Goal: Complete application form

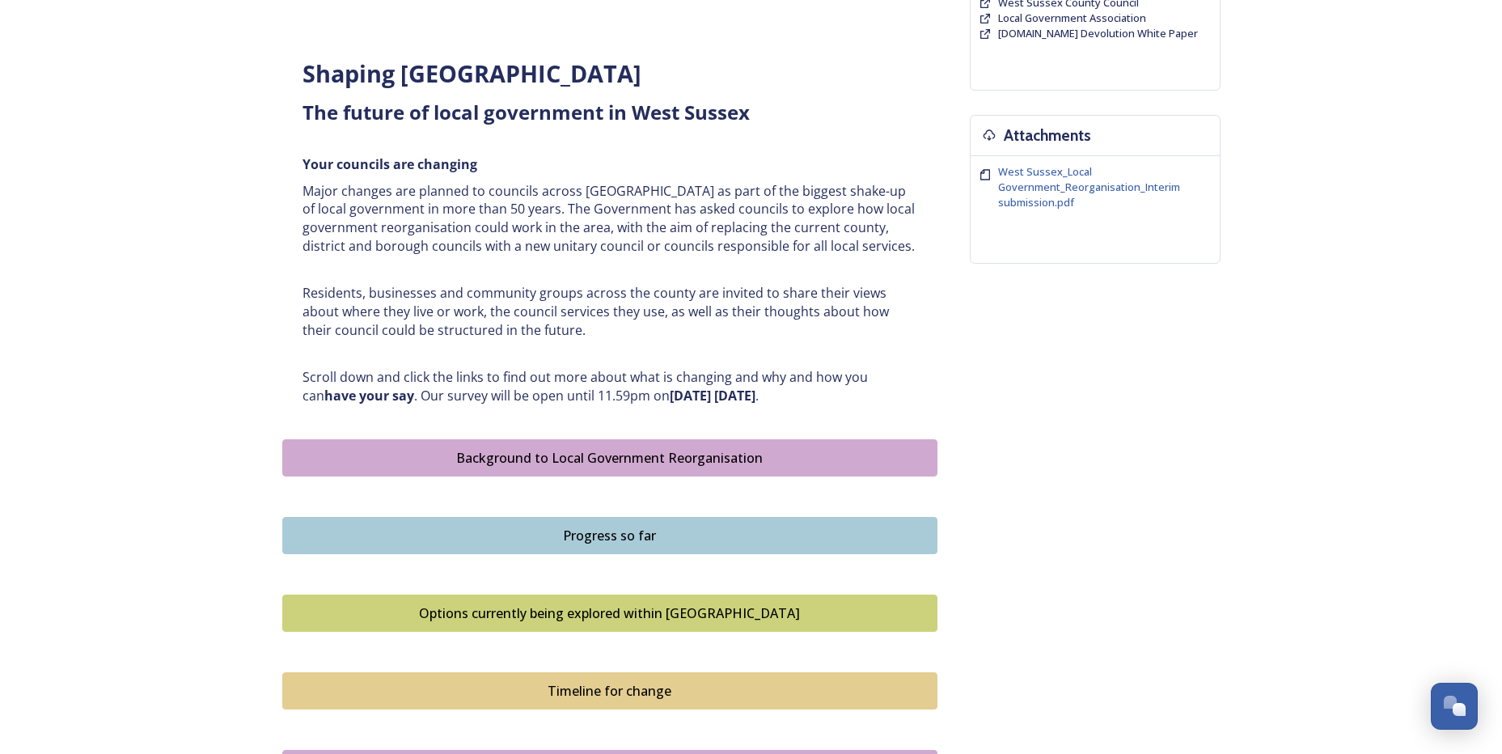
scroll to position [566, 0]
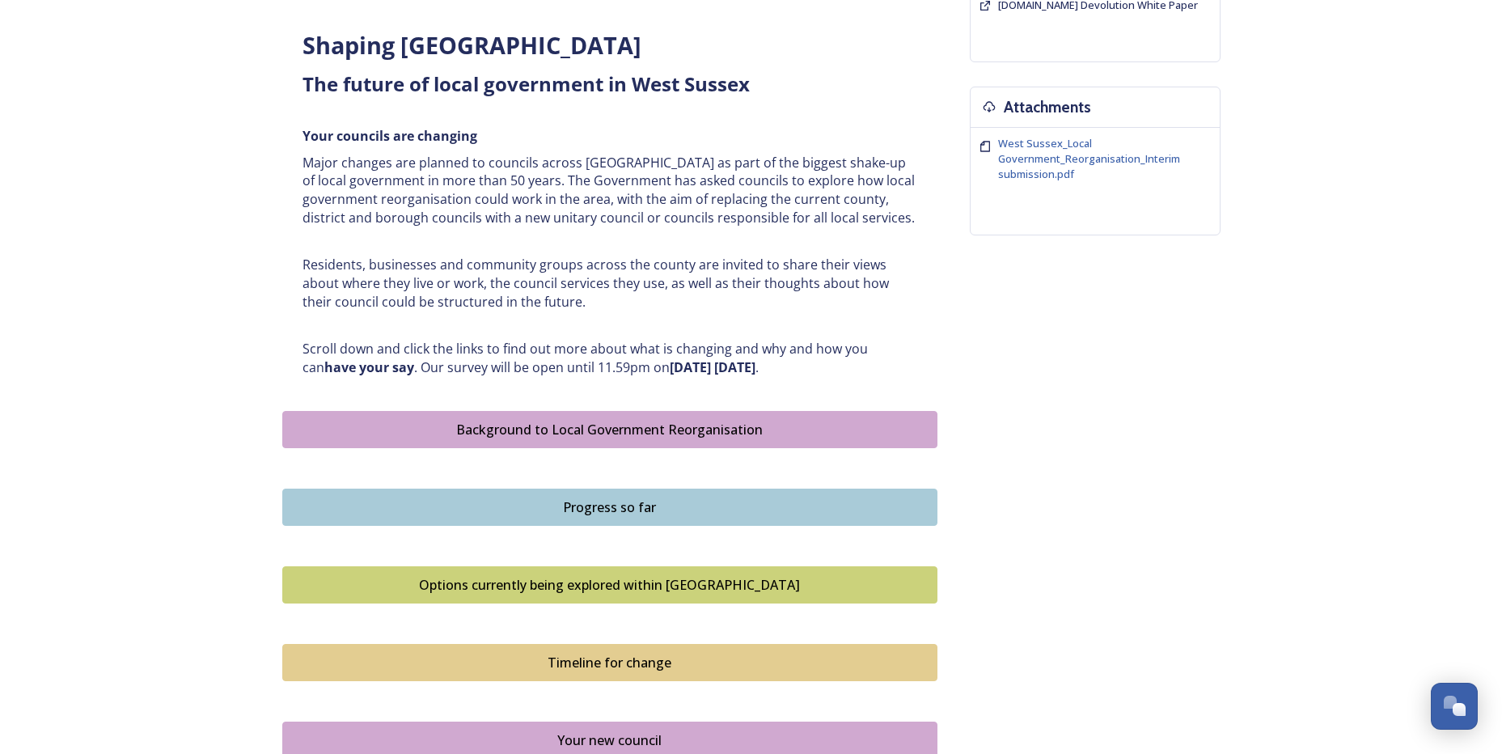
click at [370, 587] on div "Options currently being explored within [GEOGRAPHIC_DATA]" at bounding box center [610, 584] width 638 height 19
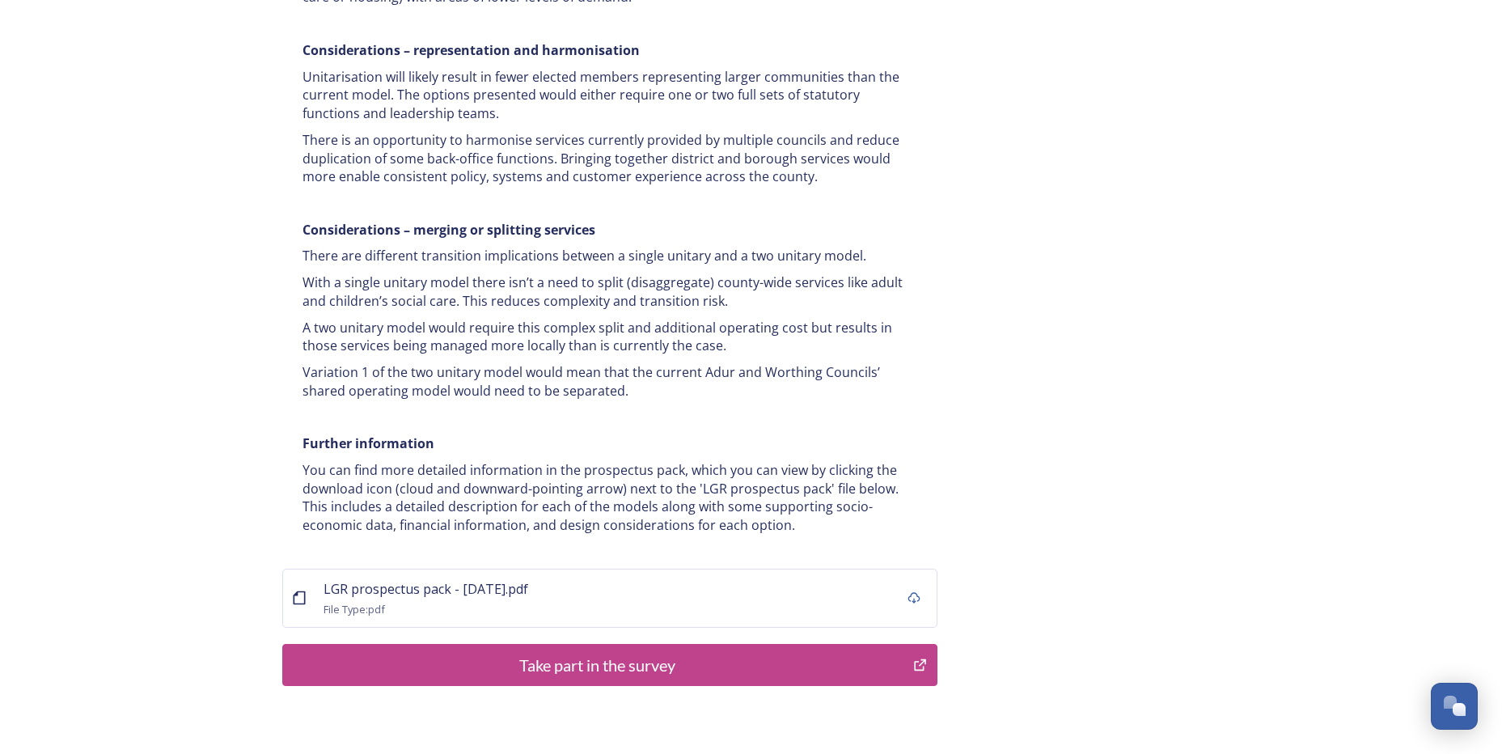
scroll to position [3061, 0]
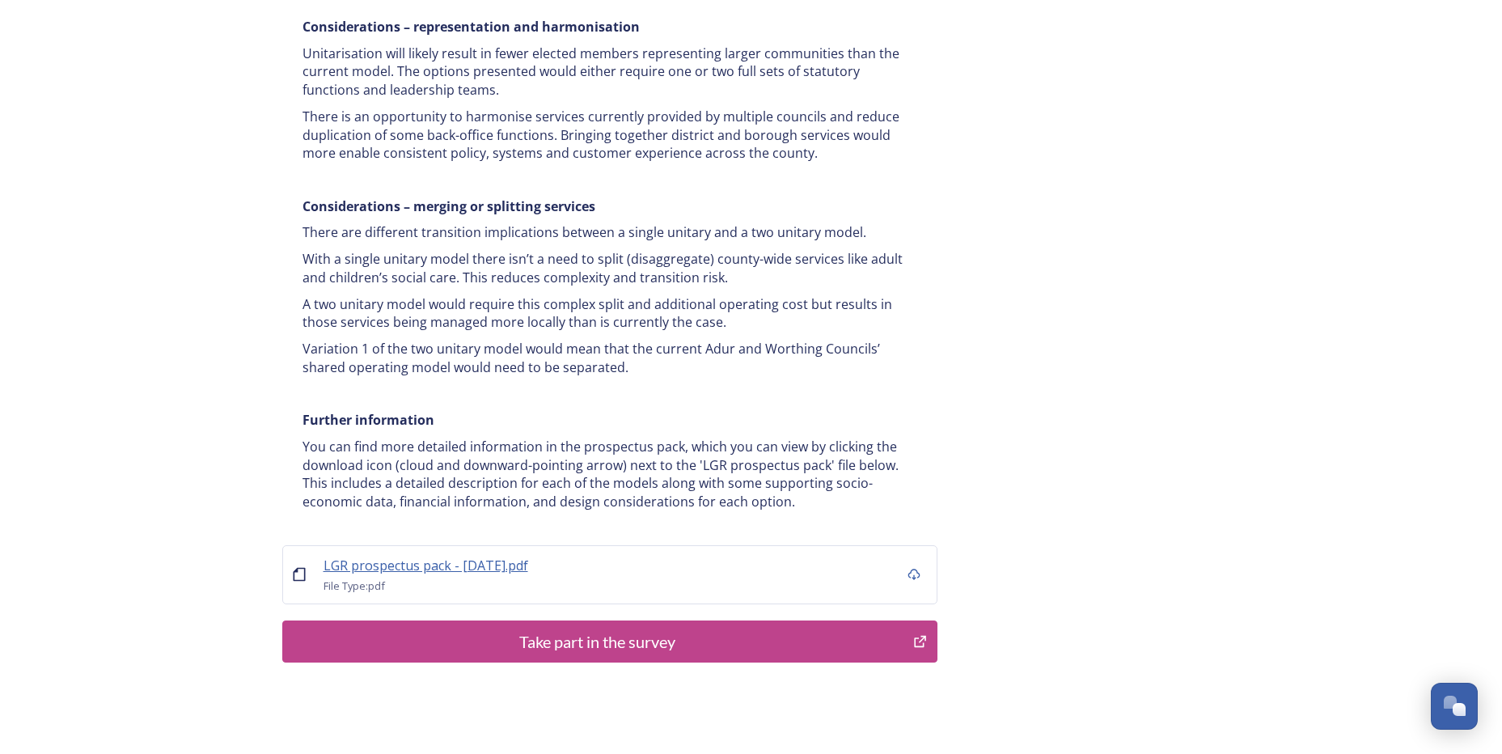
click at [486, 557] on span "LGR prospectus pack - [DATE].pdf" at bounding box center [426, 566] width 205 height 18
click at [560, 629] on div "Take part in the survey" at bounding box center [598, 641] width 614 height 24
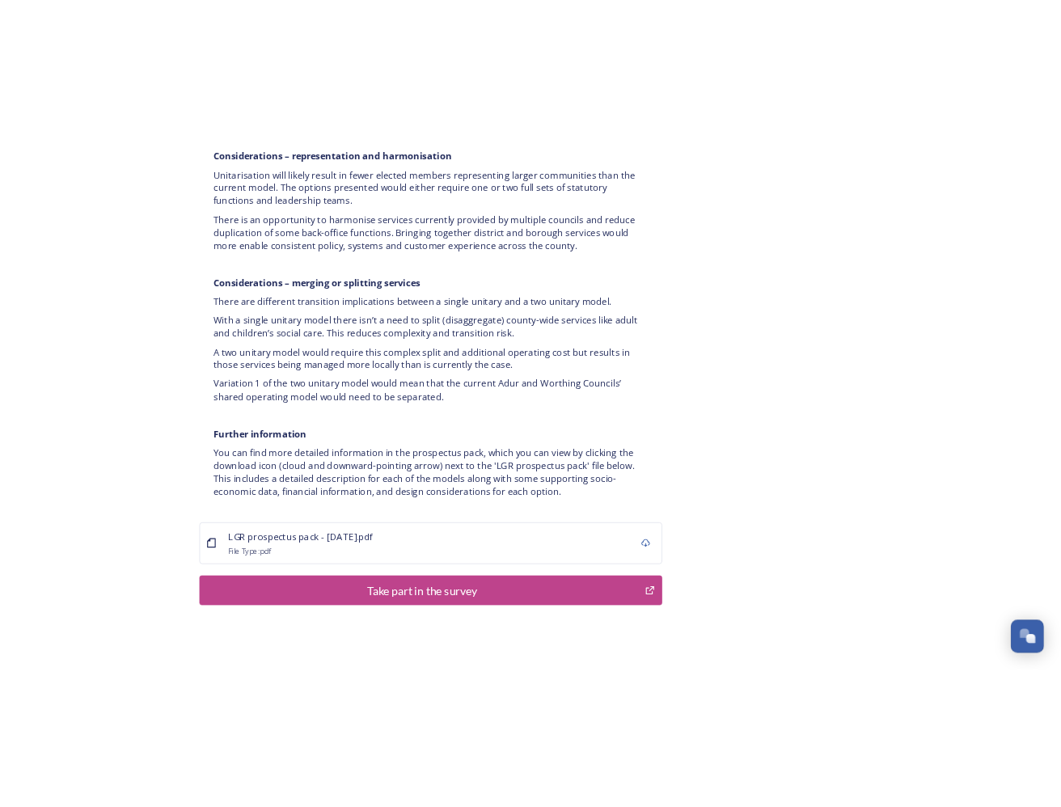
scroll to position [3006, 0]
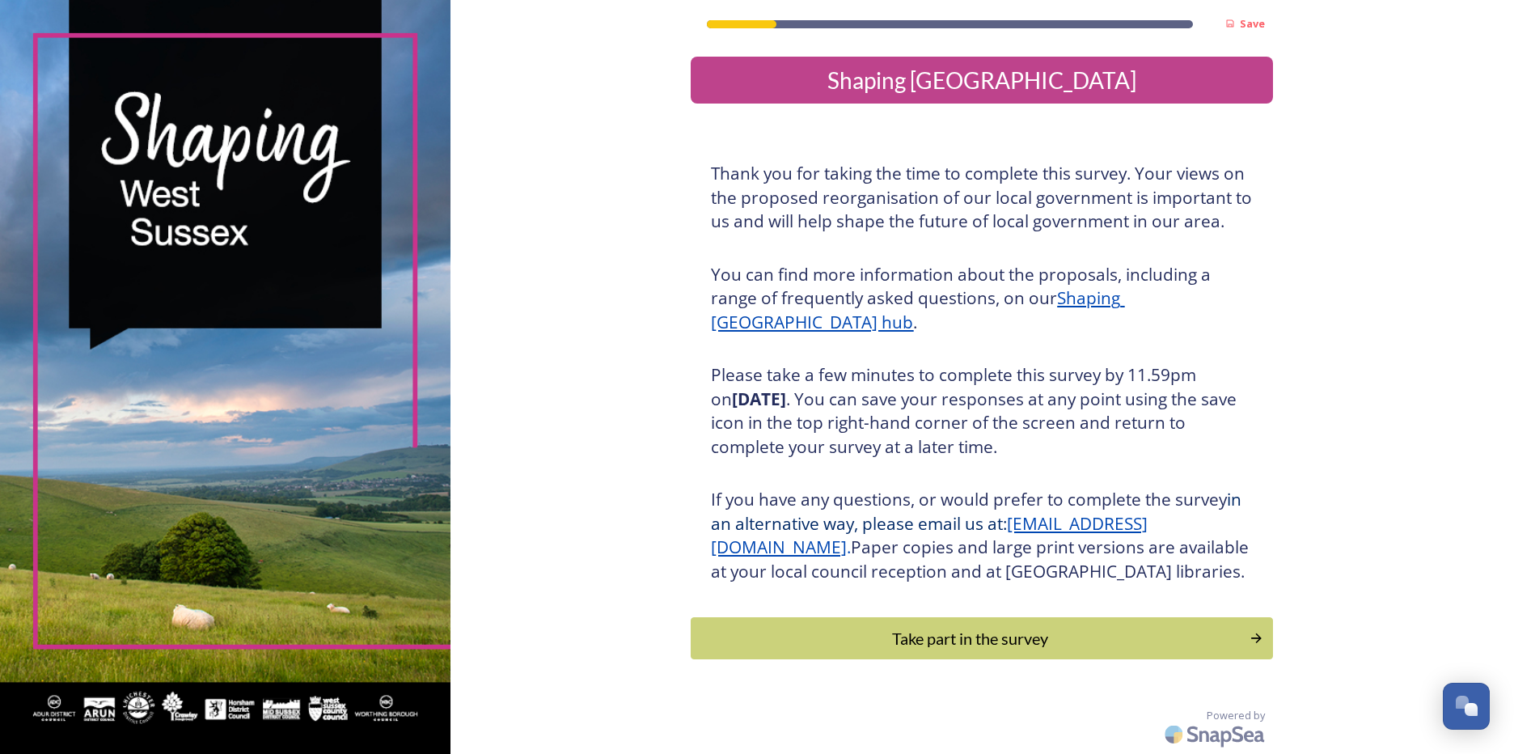
click at [888, 650] on div "Take part in the survey" at bounding box center [970, 638] width 541 height 24
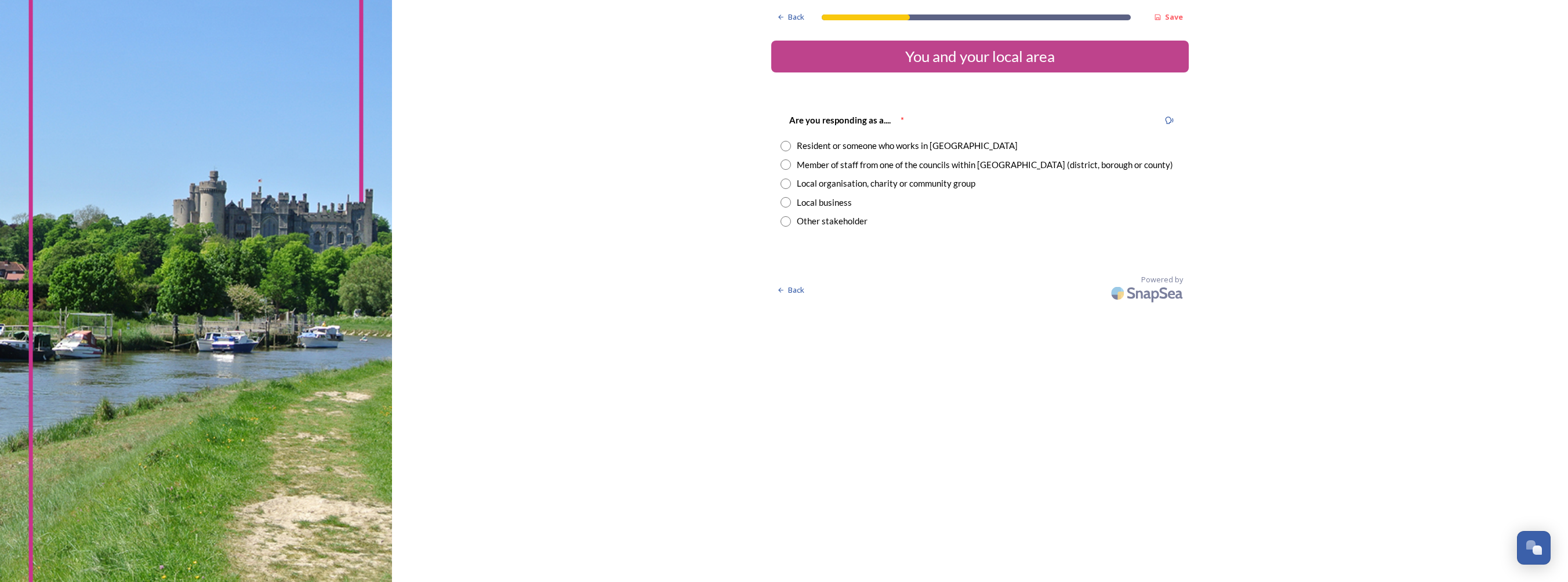
click at [785, 145] on input "radio" at bounding box center [785, 146] width 11 height 11
radio input "true"
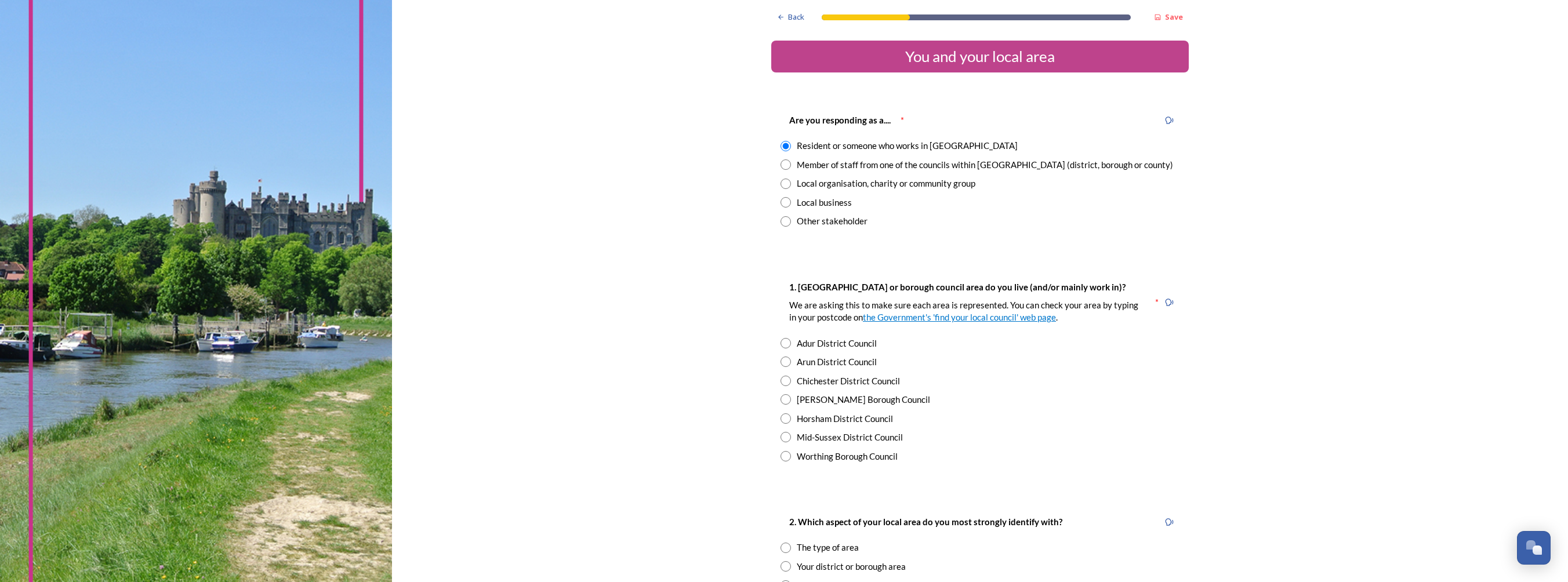
click at [782, 165] on input "radio" at bounding box center [785, 164] width 11 height 11
radio input "true"
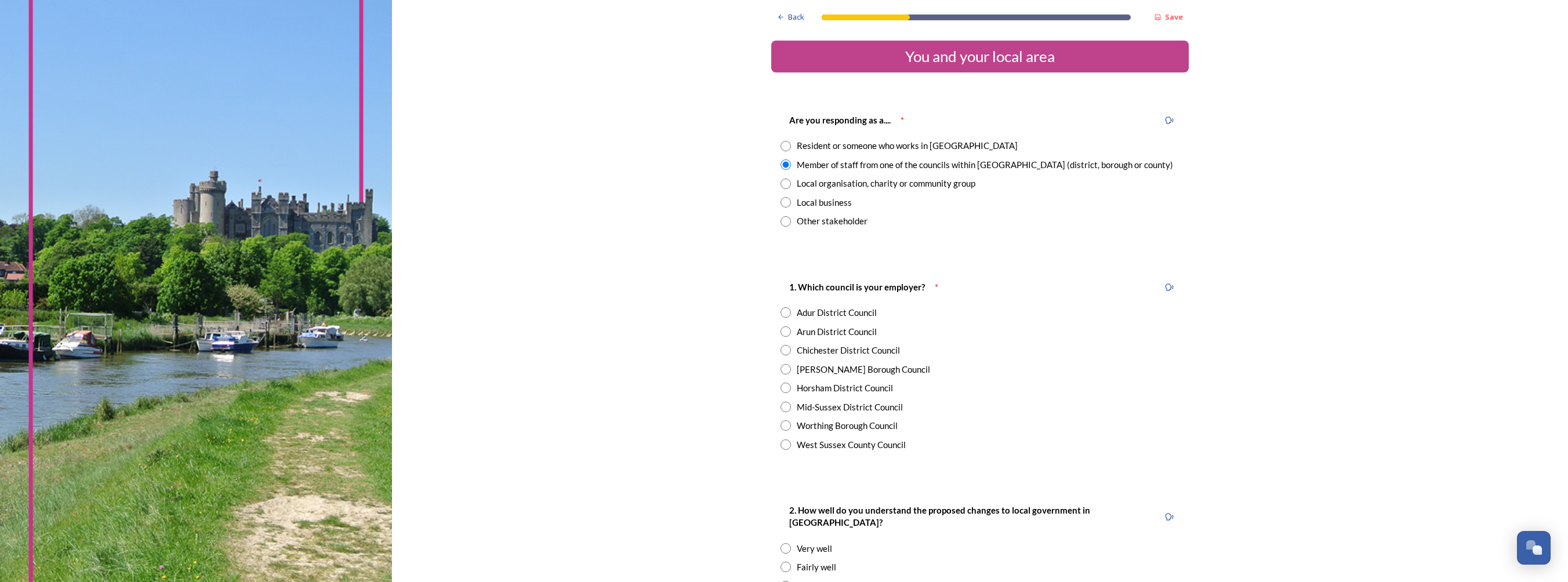
click at [785, 147] on input "radio" at bounding box center [785, 146] width 11 height 11
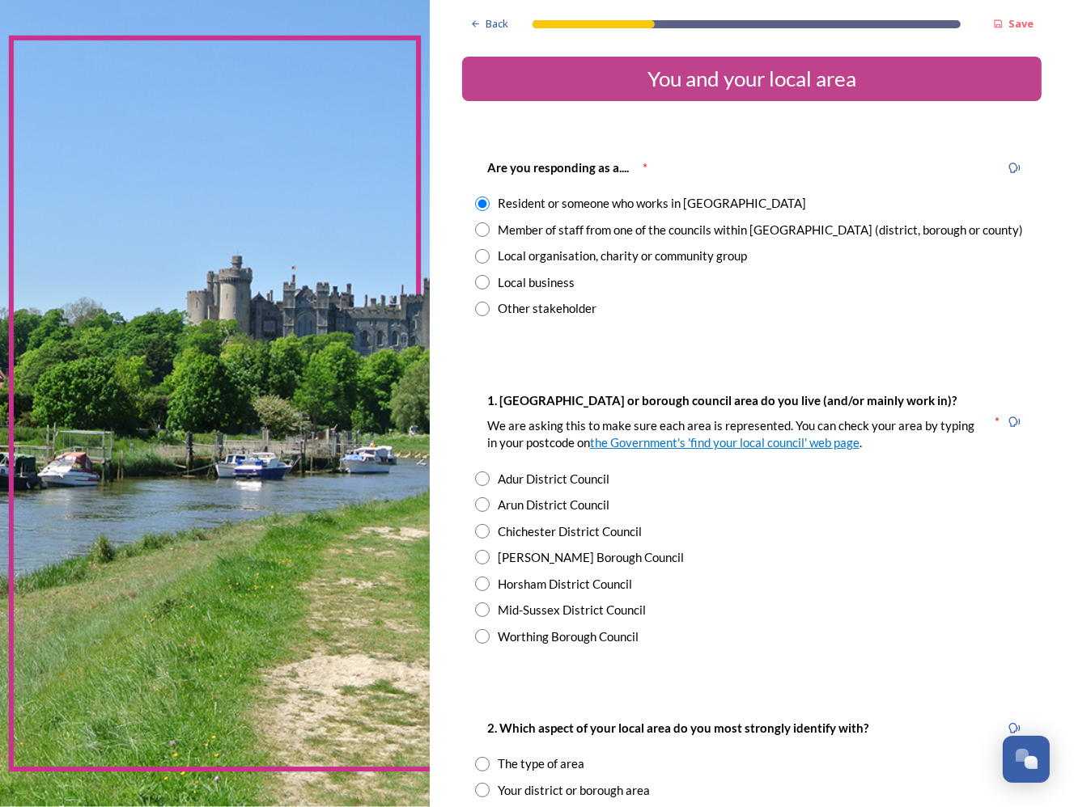
click at [557, 229] on div "Member of staff from one of the councils within [GEOGRAPHIC_DATA] (district, bo…" at bounding box center [760, 230] width 525 height 19
radio input "false"
radio input "true"
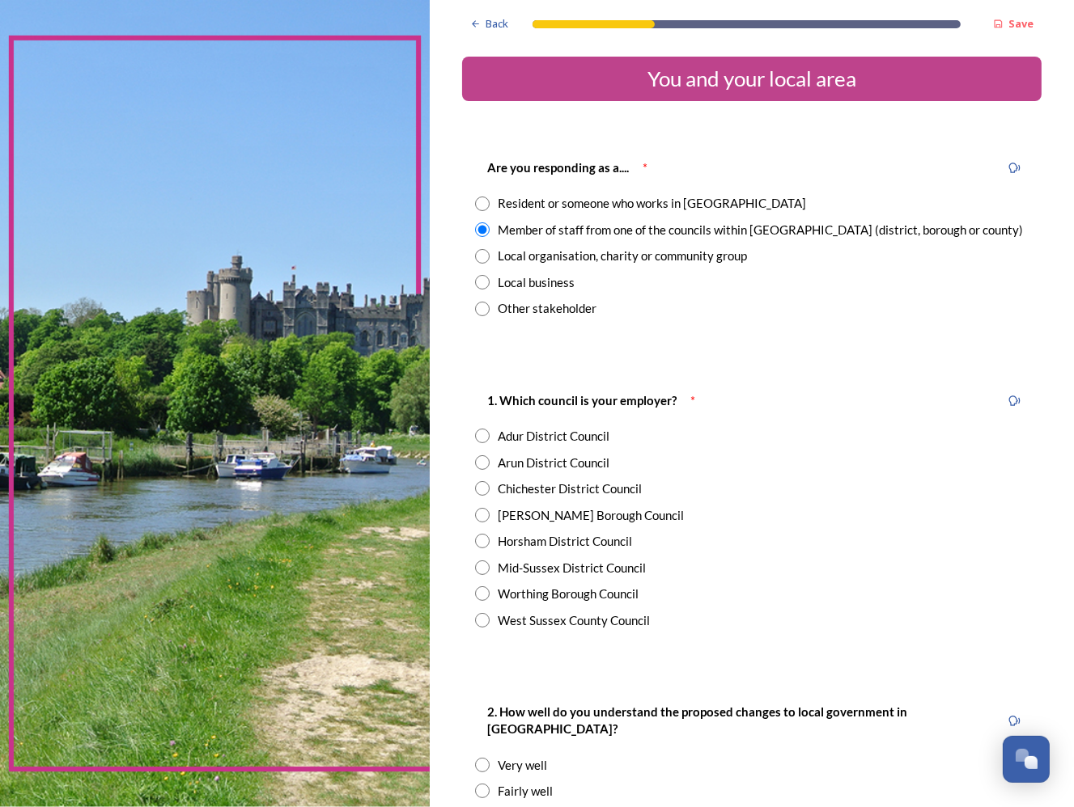
click at [550, 622] on div "West Sussex County Council" at bounding box center [574, 621] width 152 height 19
radio input "true"
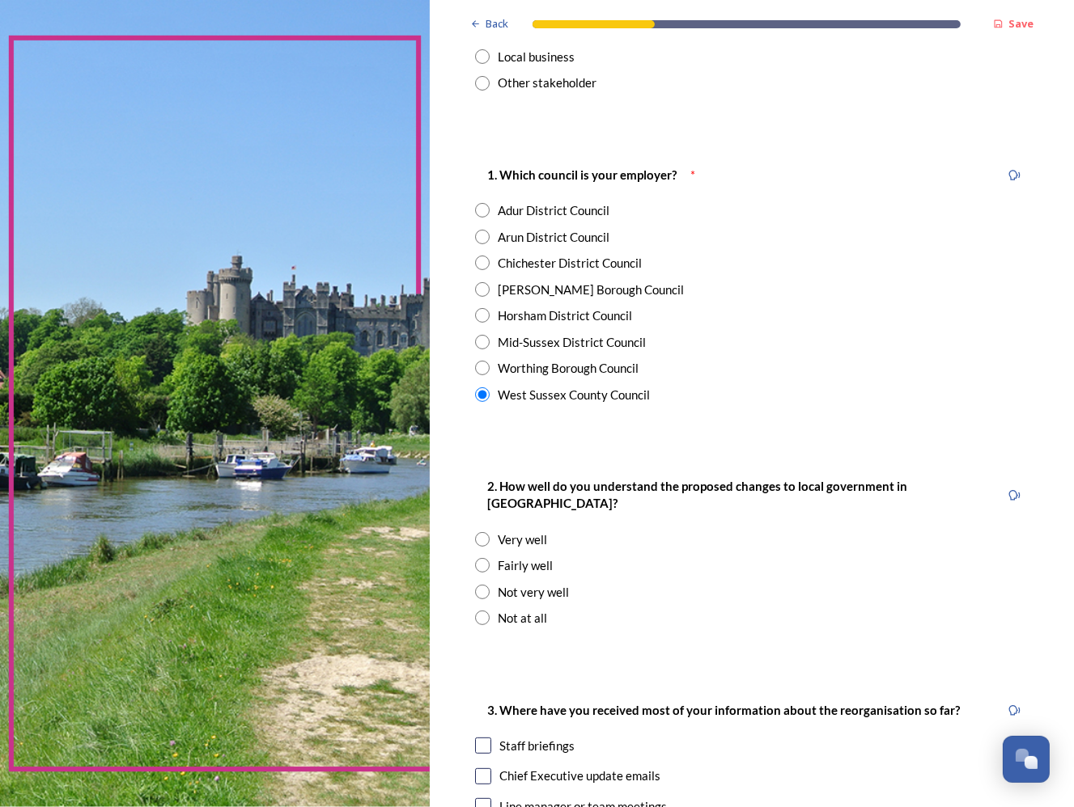
scroll to position [243, 0]
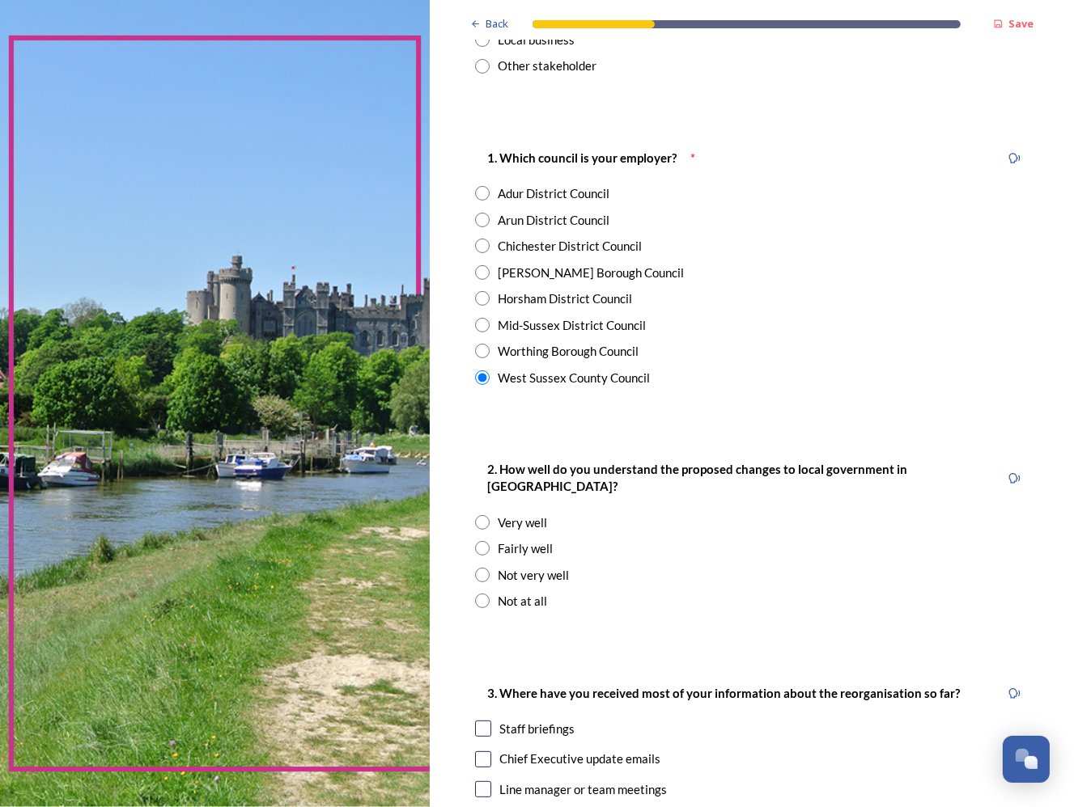
click at [510, 540] on div "Fairly well" at bounding box center [525, 549] width 55 height 19
radio input "true"
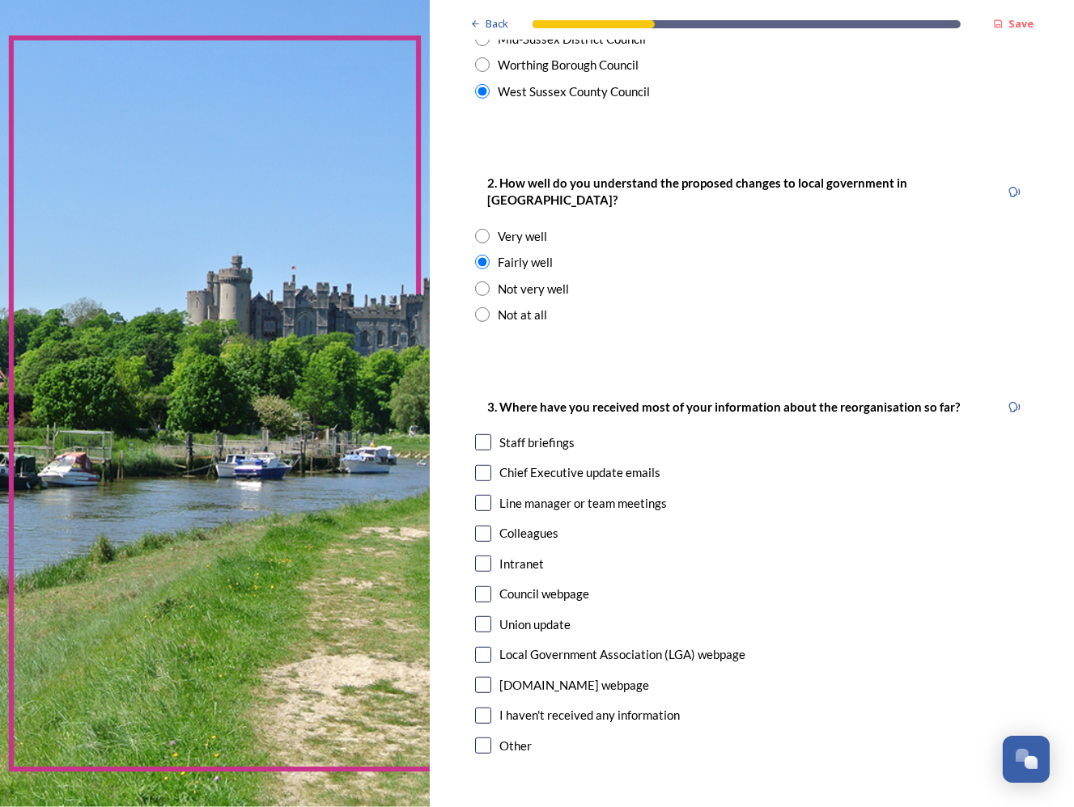
scroll to position [566, 0]
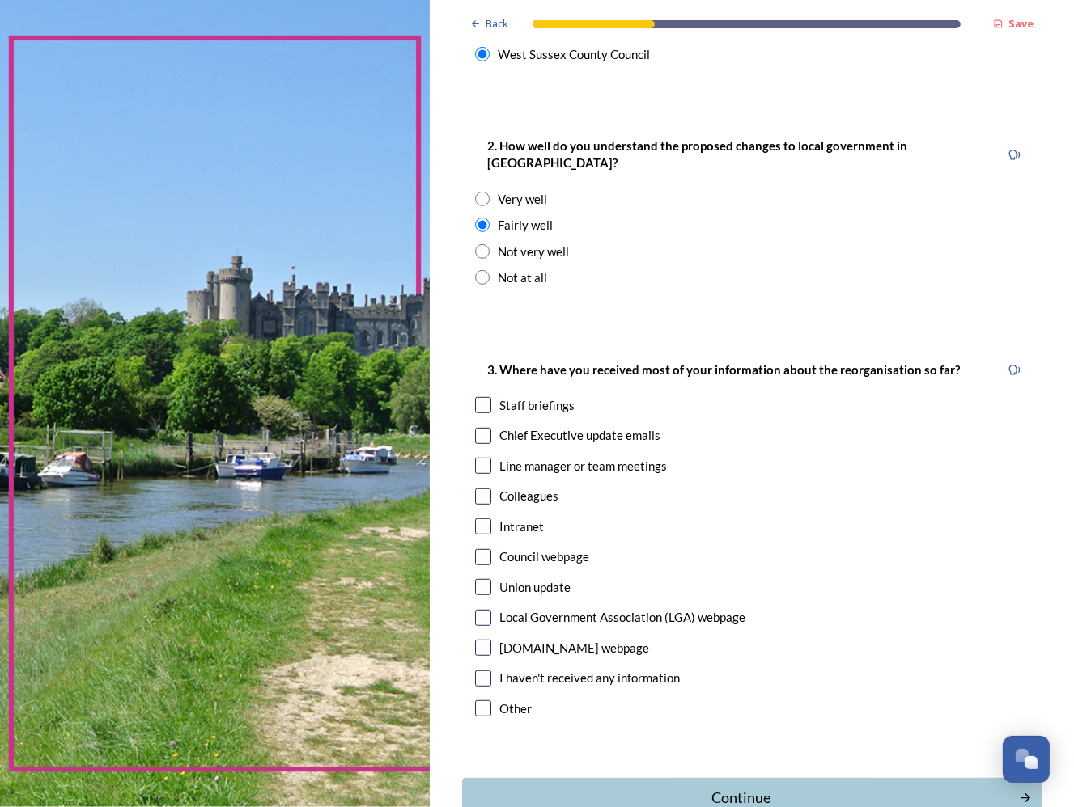
click at [479, 428] on input "checkbox" at bounding box center [483, 436] width 16 height 16
checkbox input "true"
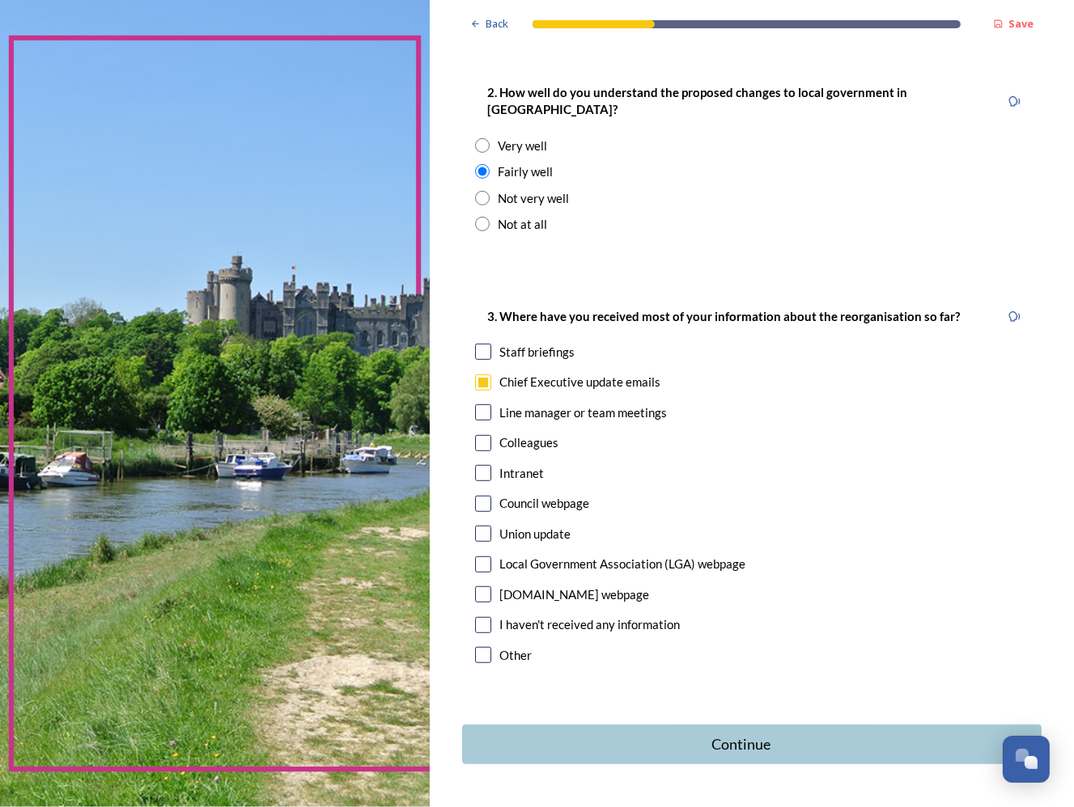
scroll to position [654, 0]
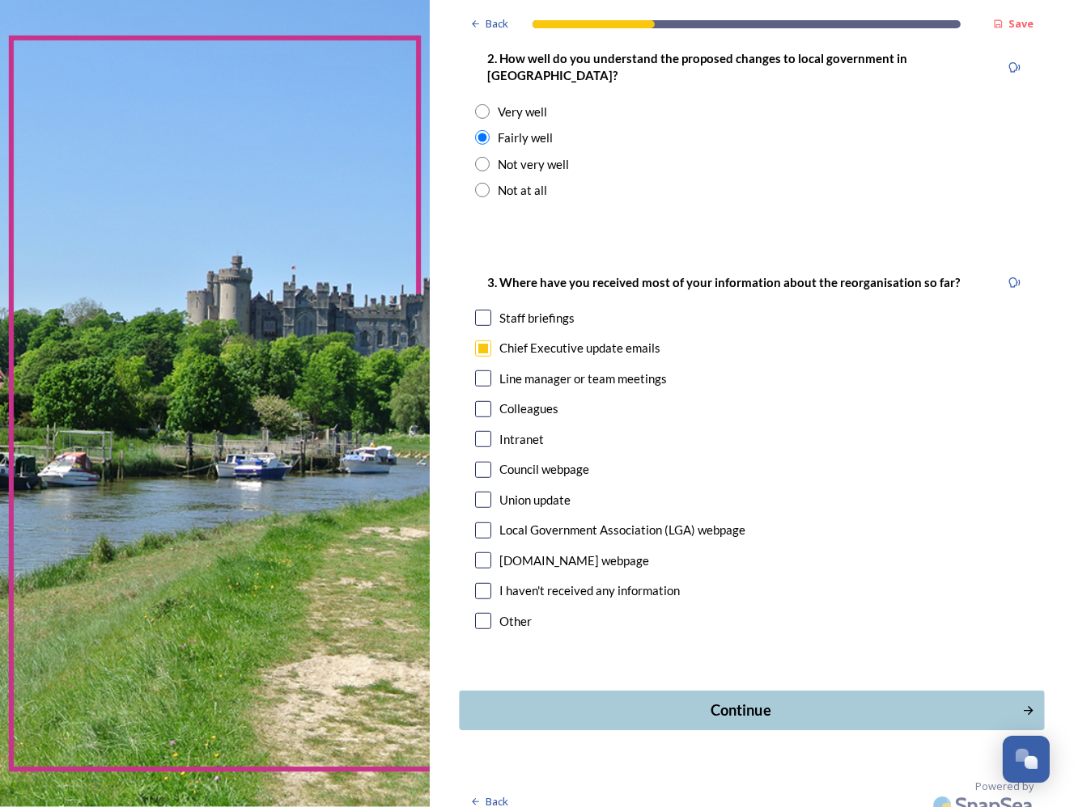
click at [641, 700] on div "Continue" at bounding box center [740, 711] width 545 height 22
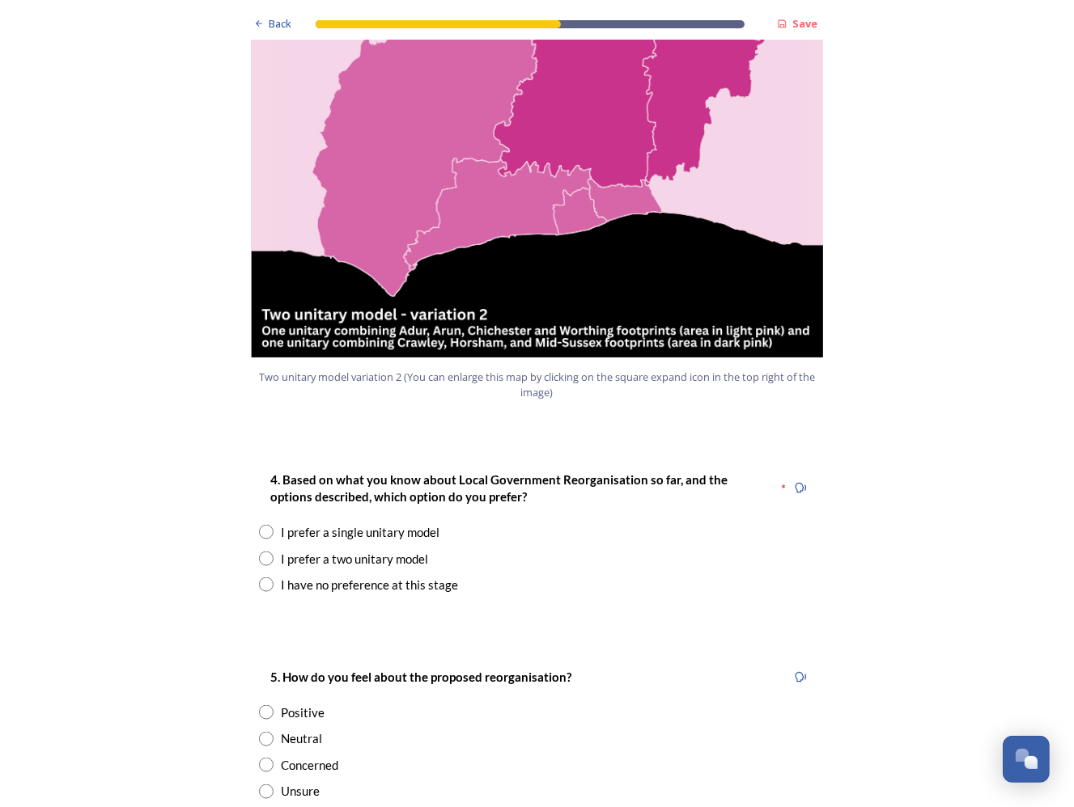
scroll to position [1861, 0]
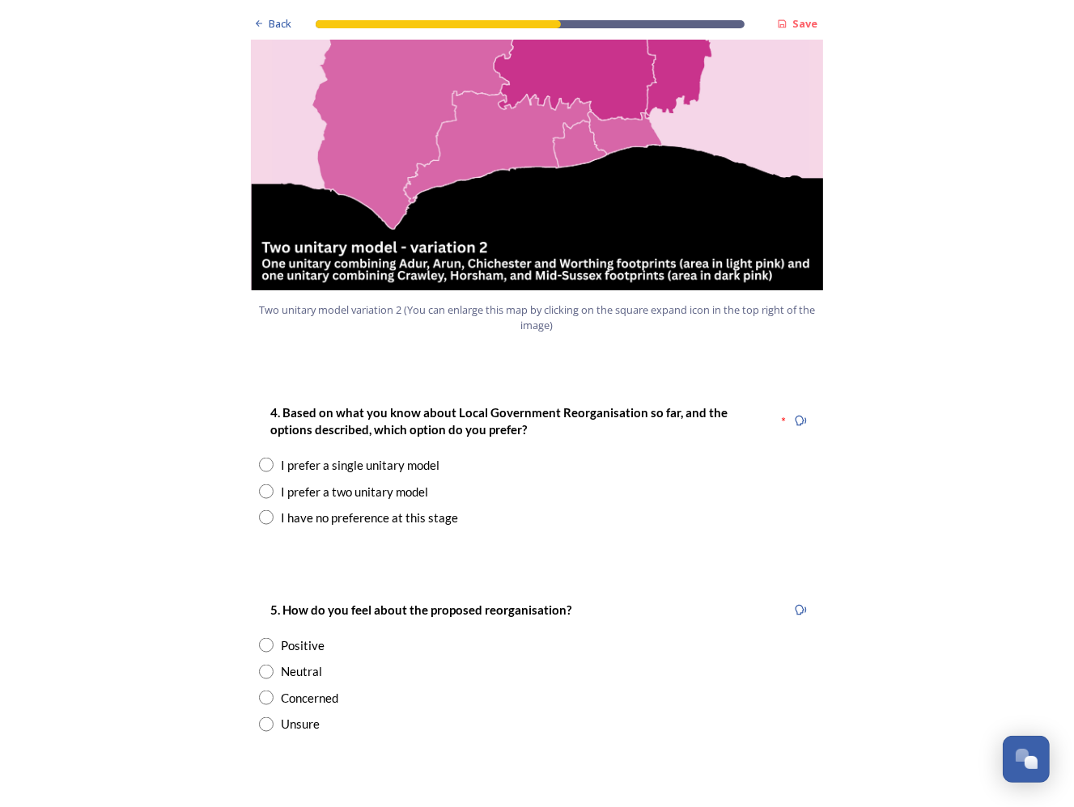
click at [369, 456] on div "I prefer a single unitary model" at bounding box center [361, 465] width 159 height 19
radio input "true"
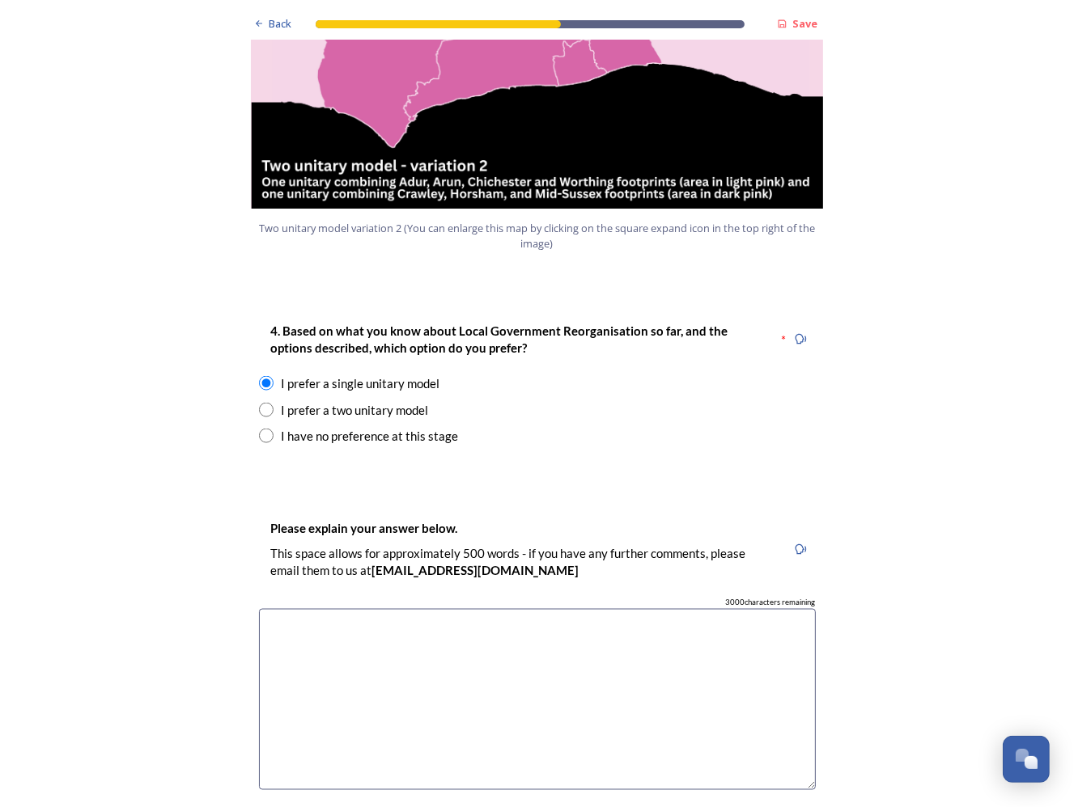
scroll to position [2184, 0]
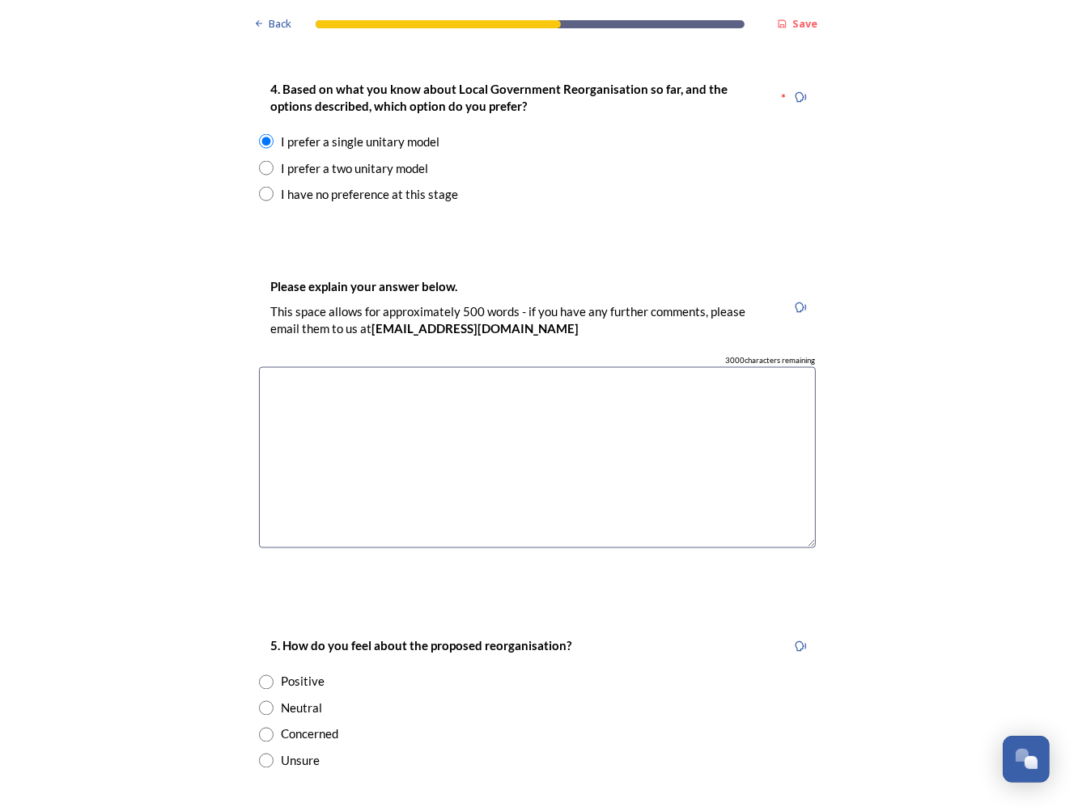
drag, startPoint x: 259, startPoint y: 660, endPoint x: 263, endPoint y: 667, distance: 8.3
click at [263, 701] on input "radio" at bounding box center [266, 708] width 15 height 15
radio input "true"
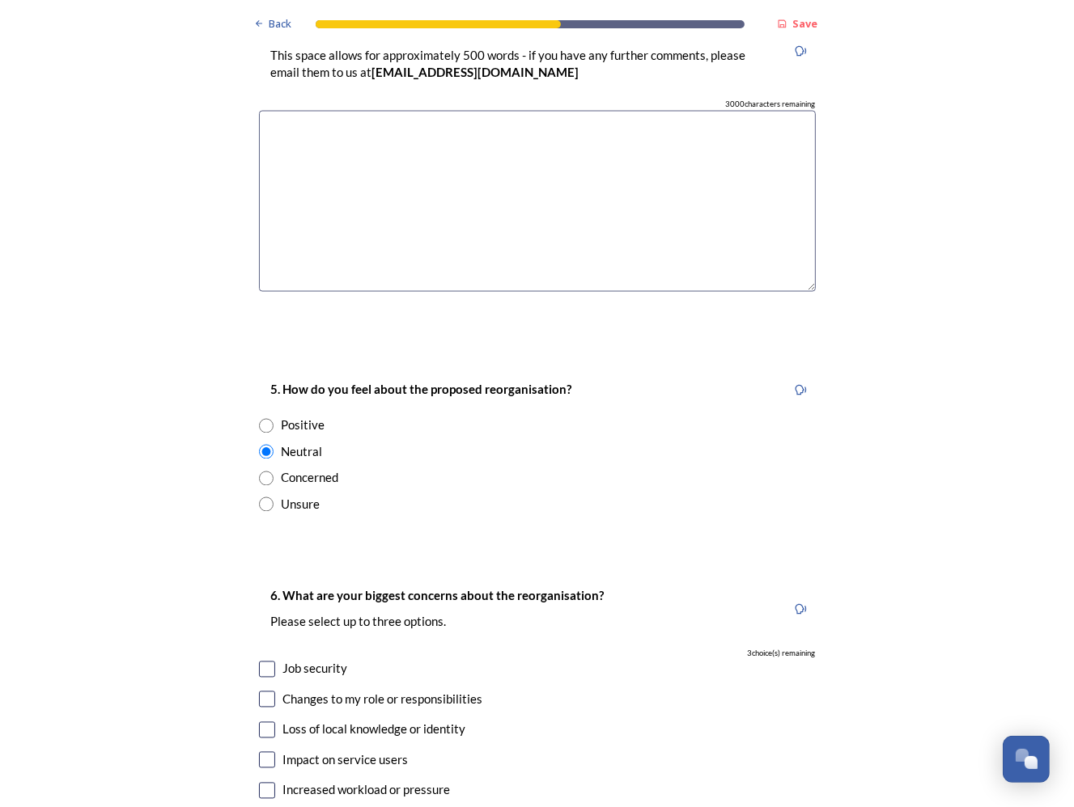
scroll to position [2589, 0]
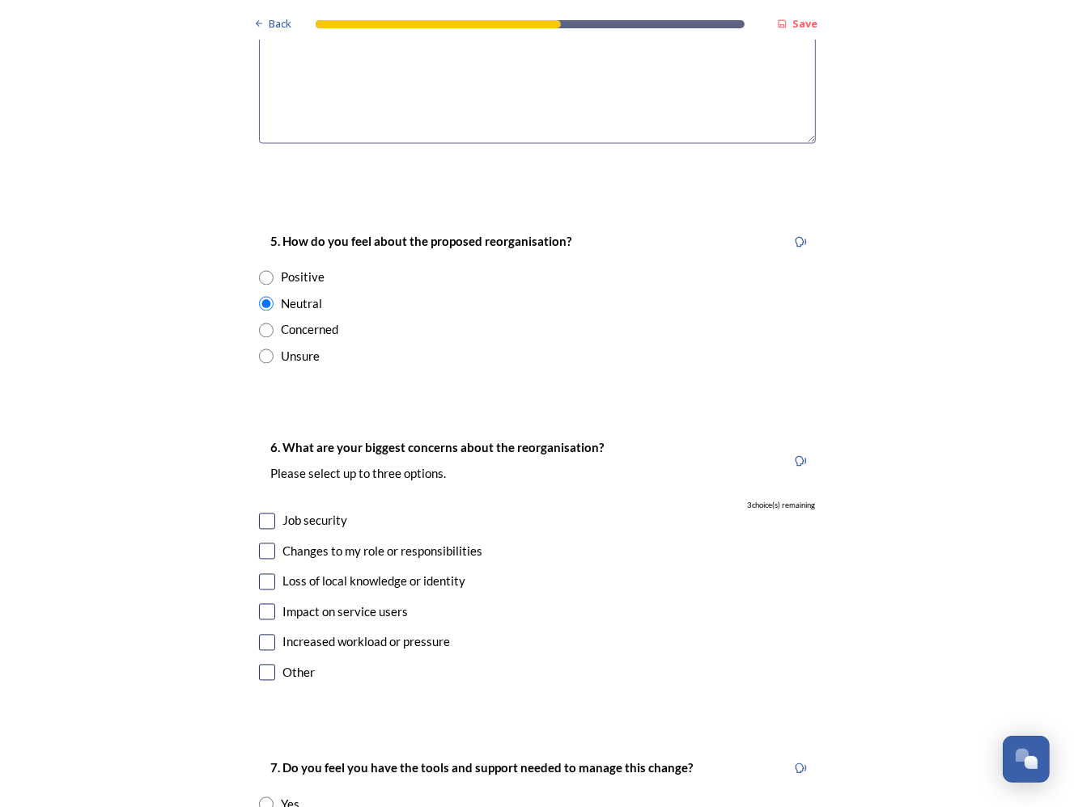
click at [263, 514] on input "checkbox" at bounding box center [267, 522] width 16 height 16
checkbox input "true"
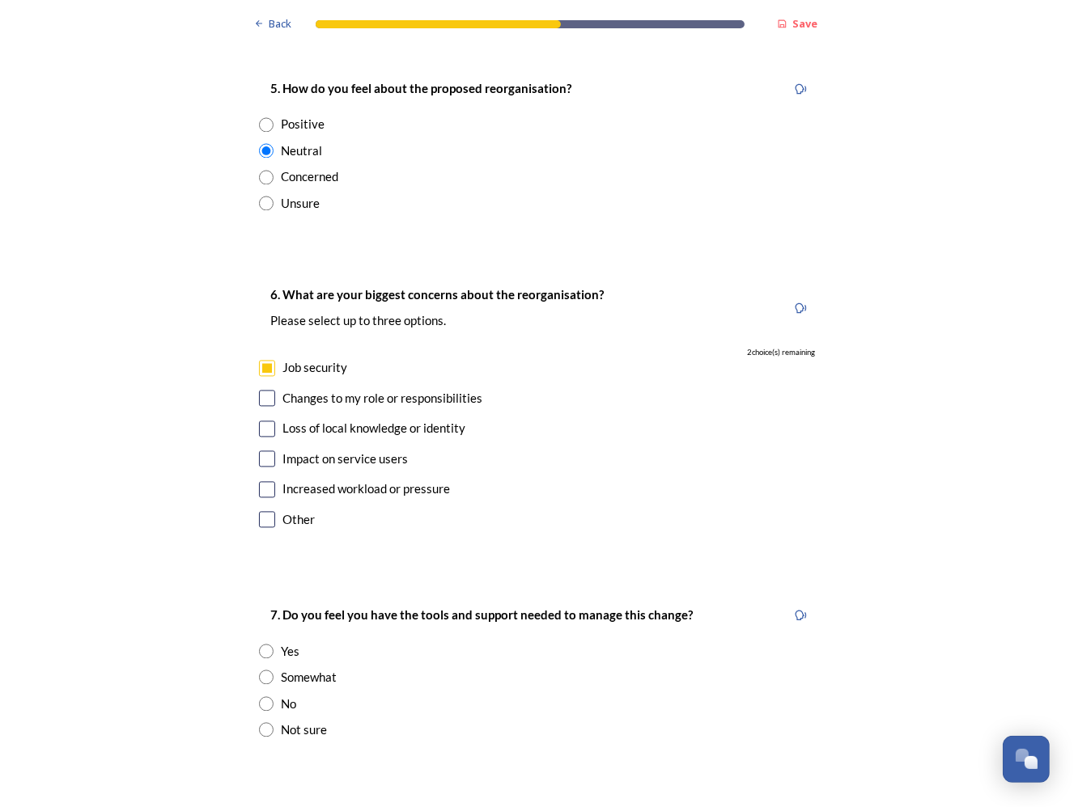
scroll to position [2832, 0]
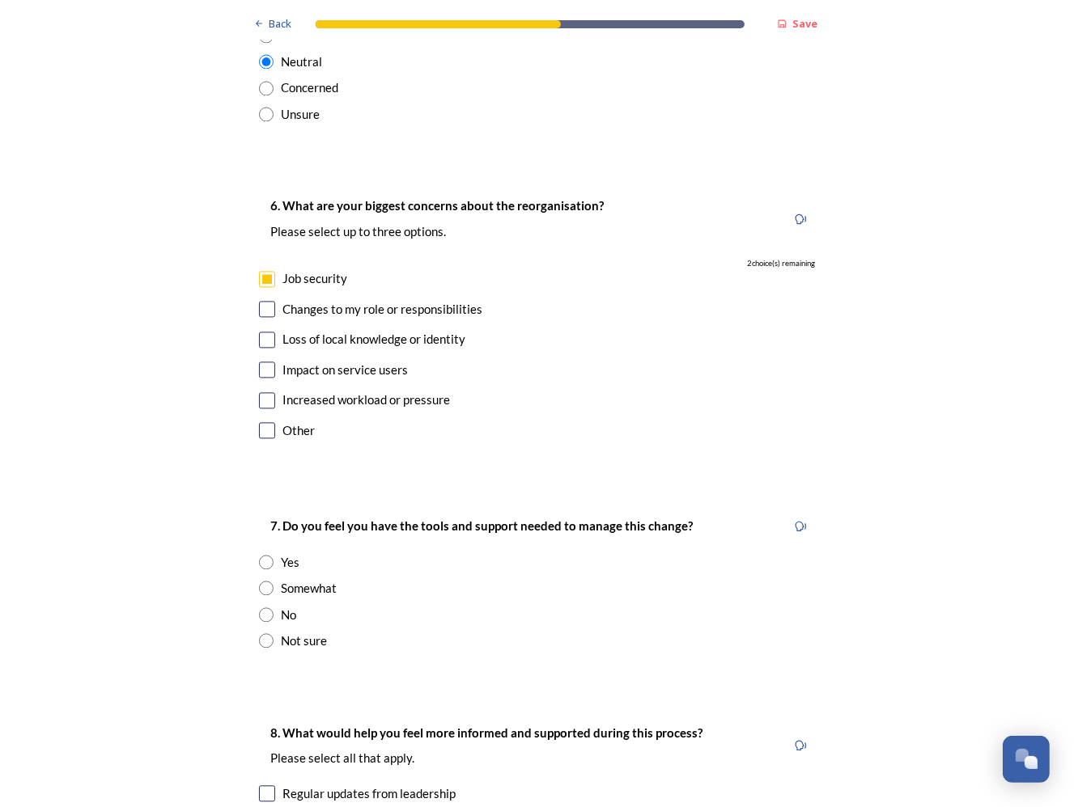
click at [263, 581] on input "radio" at bounding box center [266, 588] width 15 height 15
radio input "true"
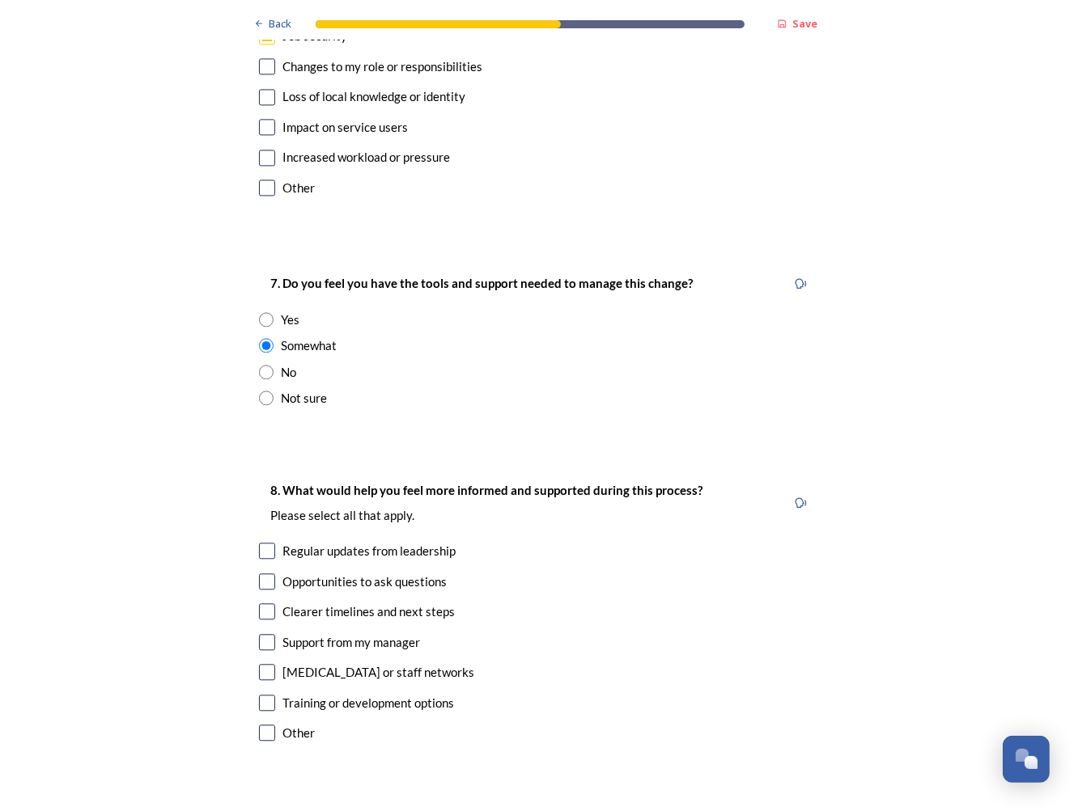
scroll to position [3155, 0]
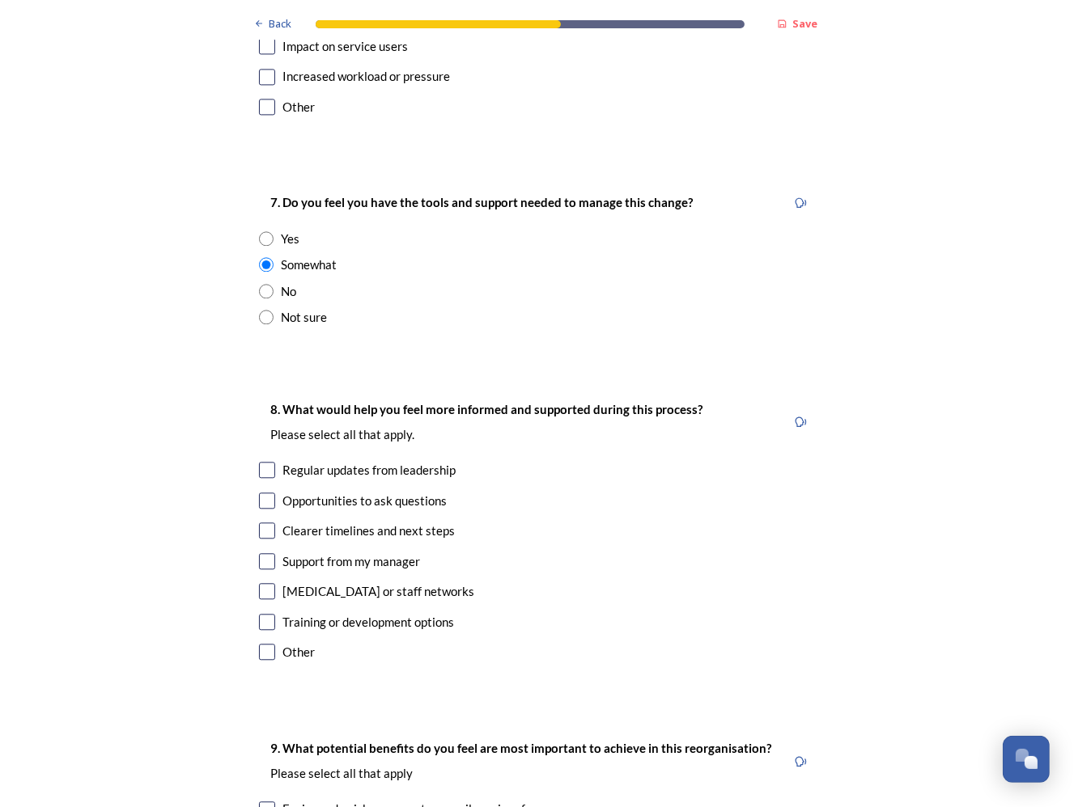
click at [262, 462] on input "checkbox" at bounding box center [267, 470] width 16 height 16
checkbox input "true"
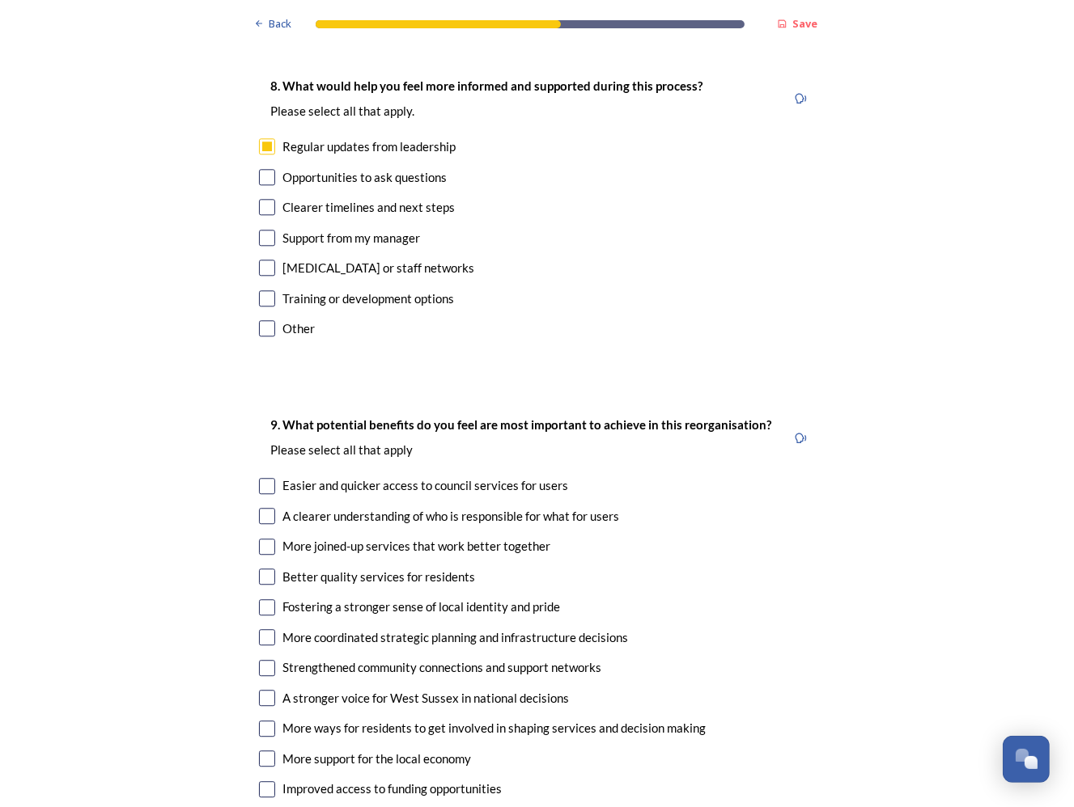
scroll to position [3560, 0]
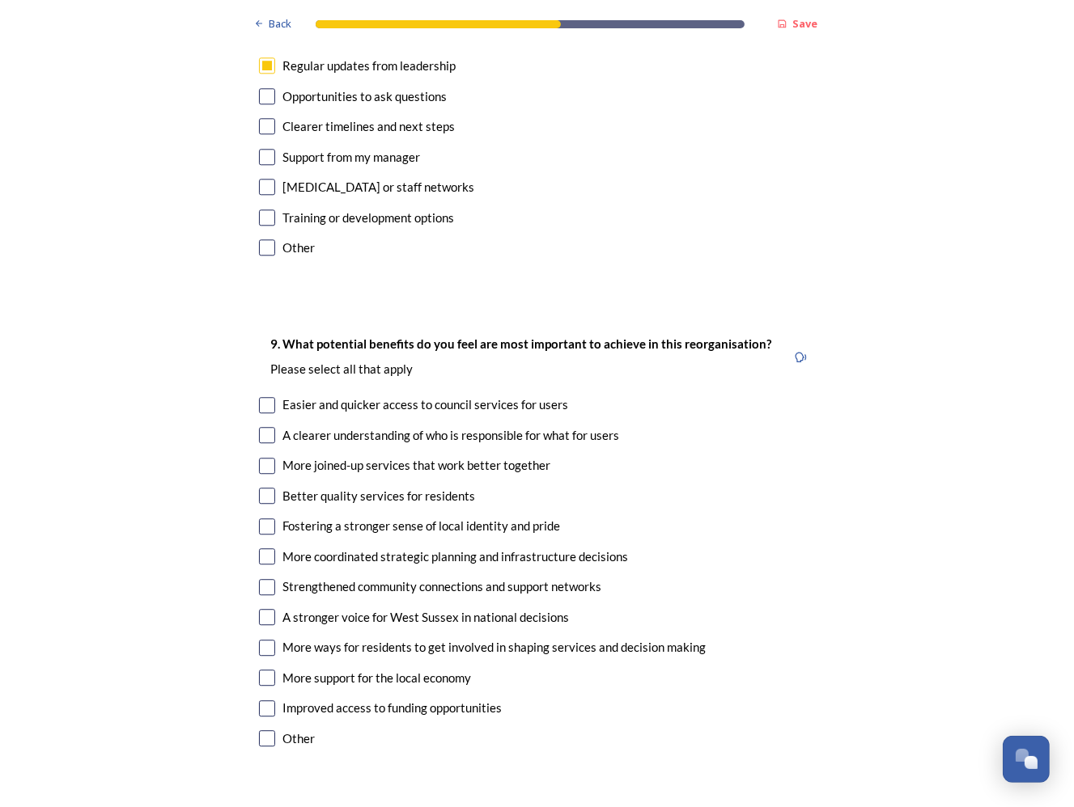
click at [264, 427] on input "checkbox" at bounding box center [267, 435] width 16 height 16
checkbox input "true"
click at [265, 458] on input "checkbox" at bounding box center [267, 466] width 16 height 16
checkbox input "true"
click at [259, 670] on input "checkbox" at bounding box center [267, 678] width 16 height 16
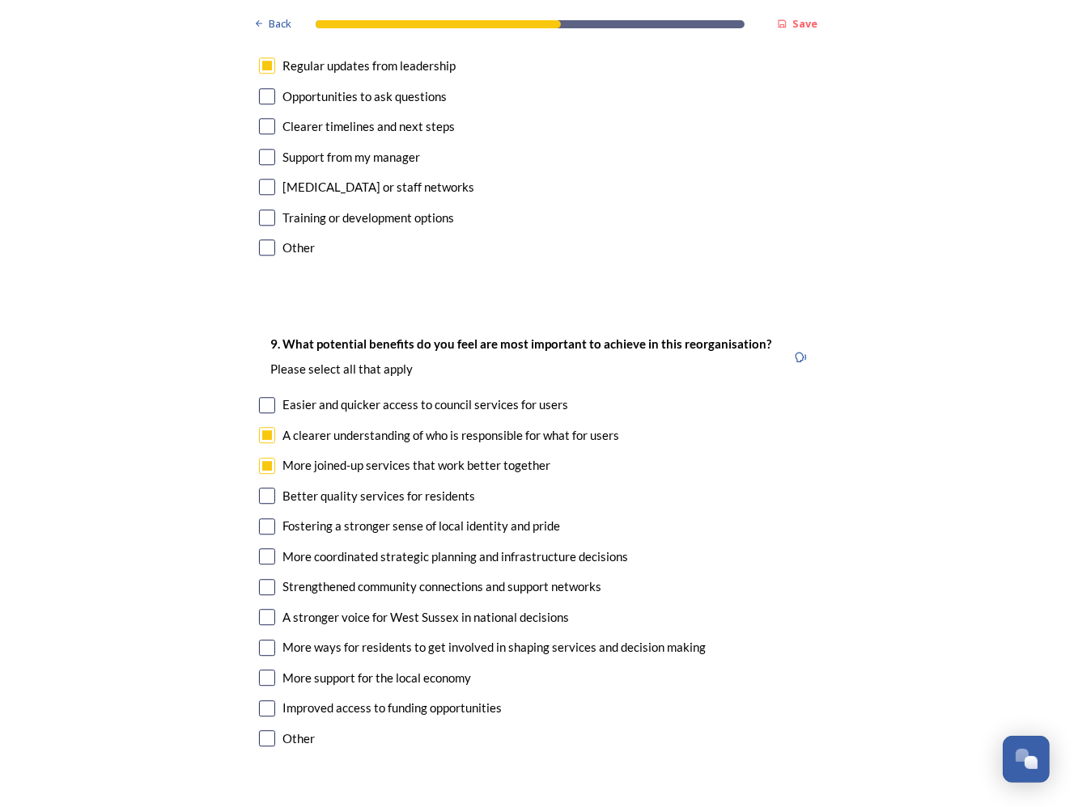
checkbox input "true"
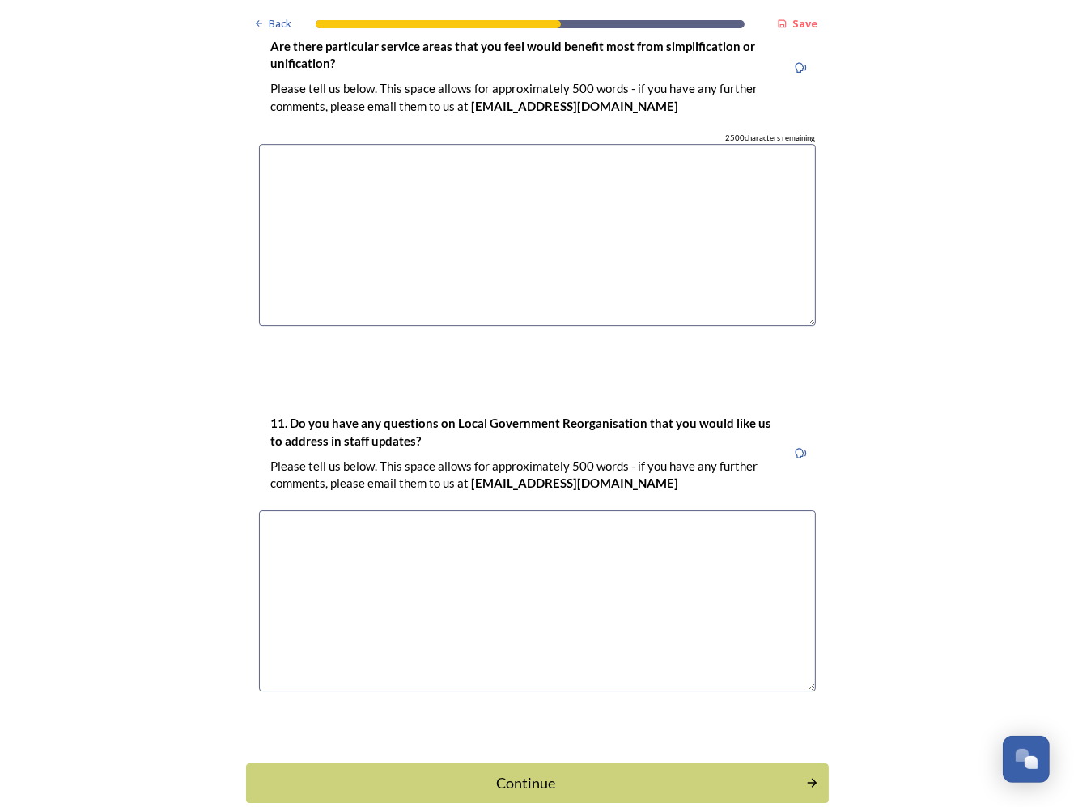
scroll to position [4369, 0]
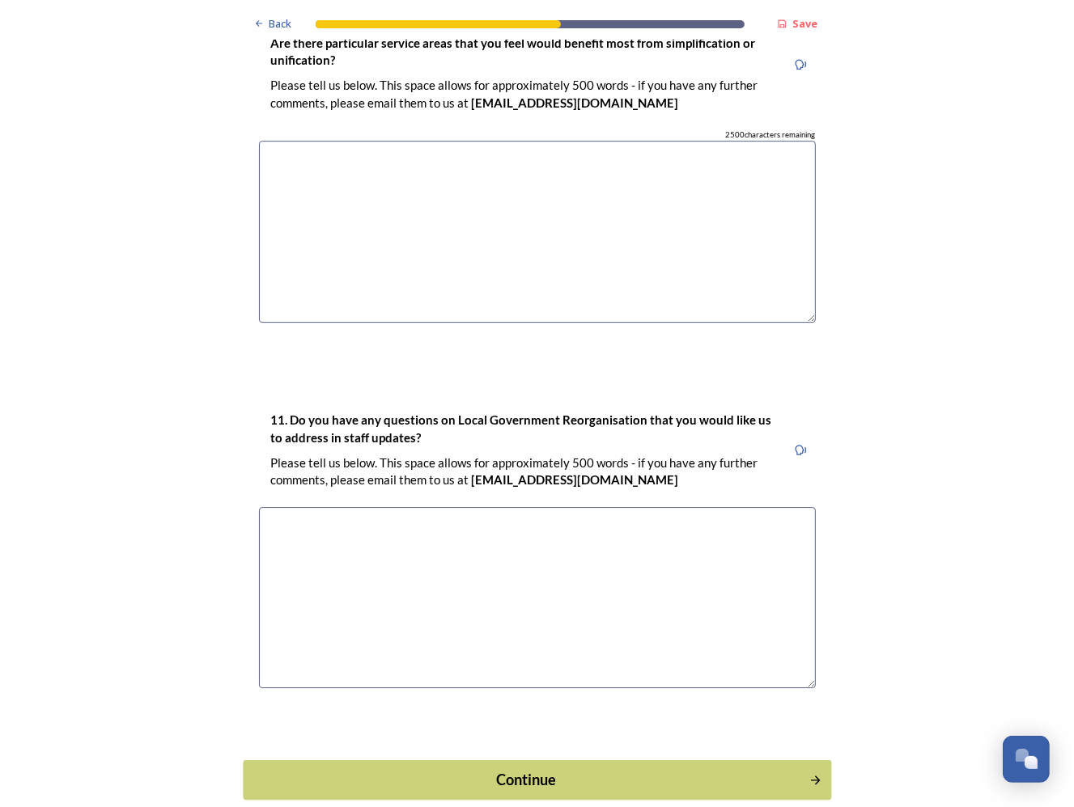
click at [392, 753] on button "Continue" at bounding box center [537, 780] width 588 height 40
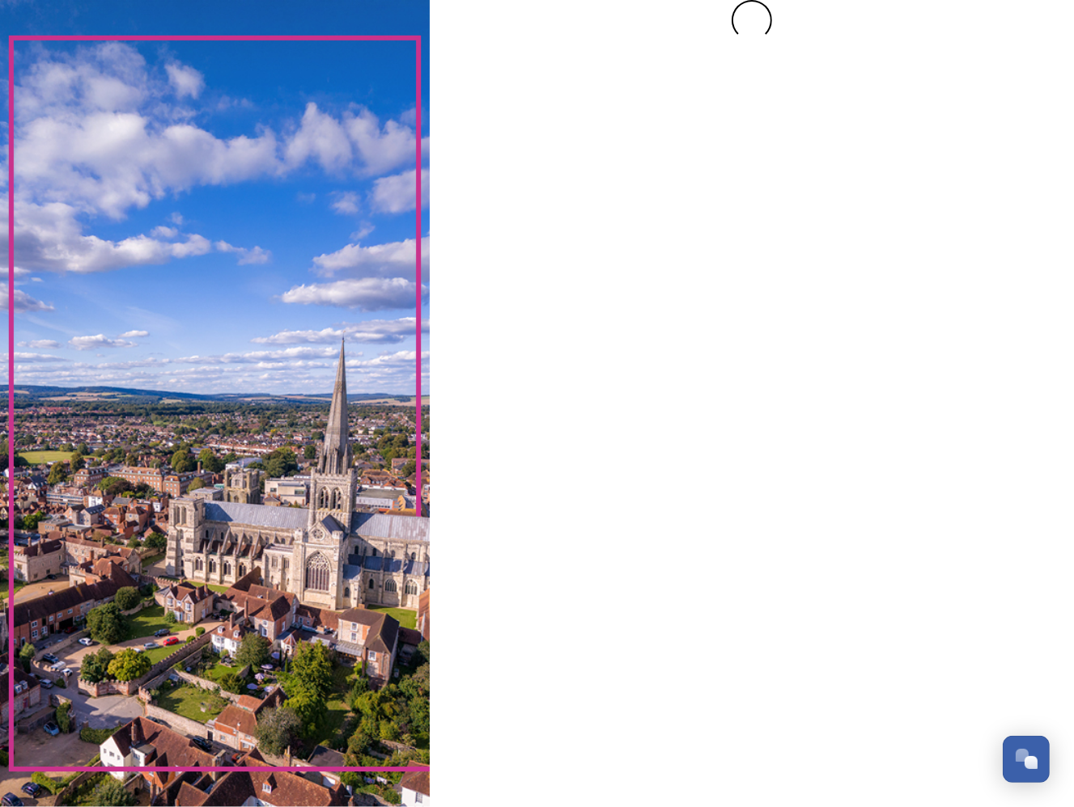
scroll to position [0, 0]
